Goal: Find specific page/section: Find specific page/section

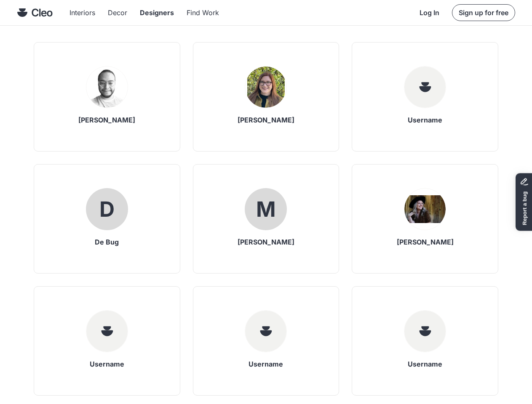
click at [266, 202] on div "M" at bounding box center [266, 209] width 20 height 21
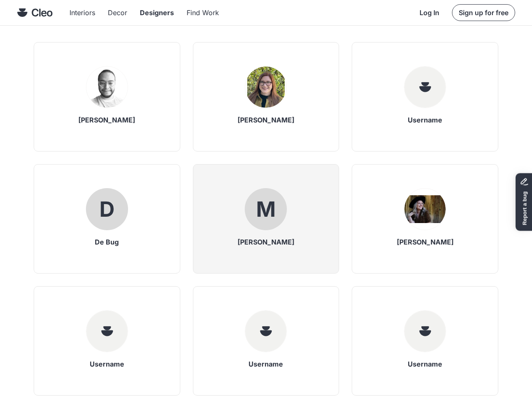
click at [266, 206] on div "M" at bounding box center [266, 209] width 20 height 21
click at [266, 223] on div "M" at bounding box center [266, 209] width 42 height 42
click at [107, 97] on img at bounding box center [106, 87] width 41 height 41
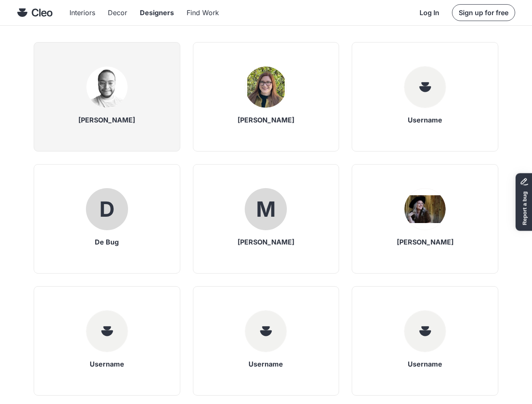
click at [107, 97] on img at bounding box center [106, 87] width 41 height 41
click at [107, 87] on img at bounding box center [106, 87] width 41 height 41
click at [107, 120] on div "[PERSON_NAME]" at bounding box center [106, 120] width 57 height 7
click at [260, 97] on img at bounding box center [265, 87] width 41 height 41
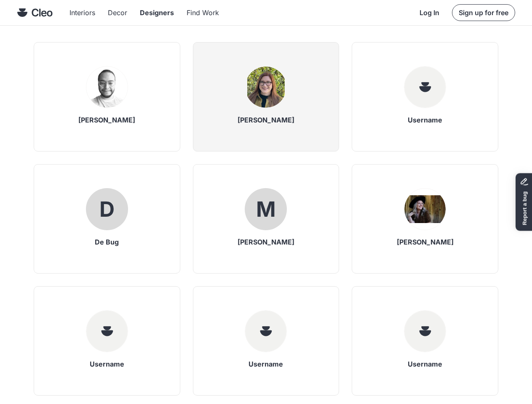
click at [266, 97] on img at bounding box center [265, 87] width 41 height 41
click at [266, 87] on img at bounding box center [265, 87] width 41 height 41
